Goal: Transaction & Acquisition: Purchase product/service

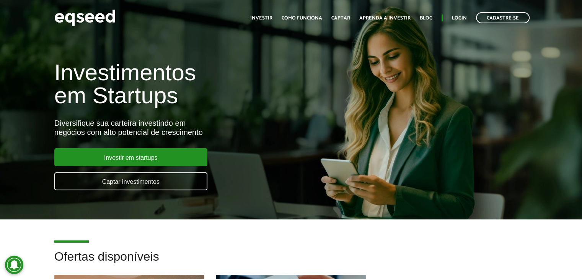
scroll to position [191, 0]
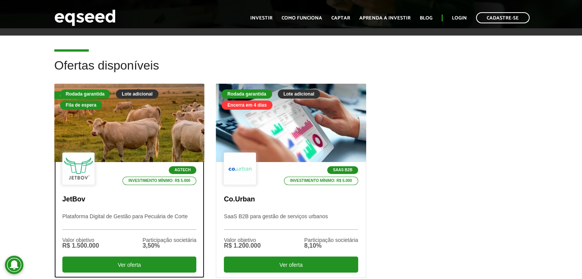
click at [151, 133] on div at bounding box center [129, 123] width 180 height 94
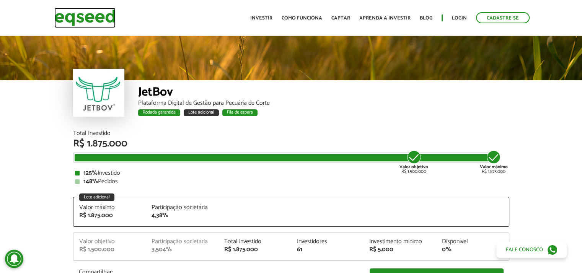
click at [76, 19] on img at bounding box center [84, 18] width 61 height 20
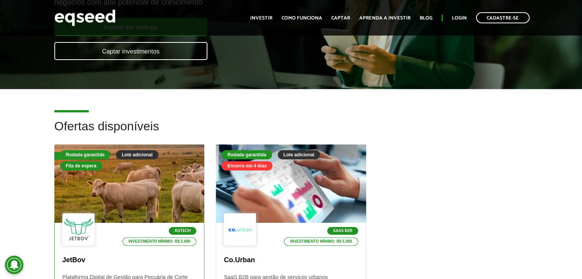
scroll to position [153, 0]
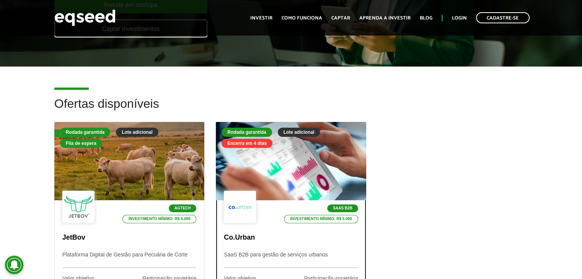
click at [264, 153] on div at bounding box center [291, 161] width 180 height 94
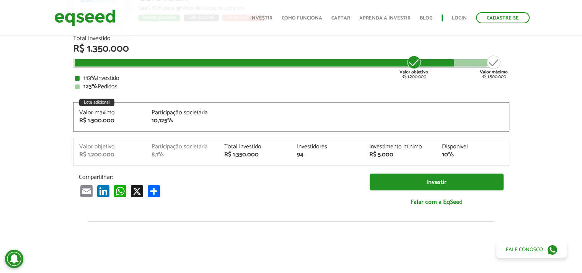
scroll to position [115, 0]
